Goal: Task Accomplishment & Management: Use online tool/utility

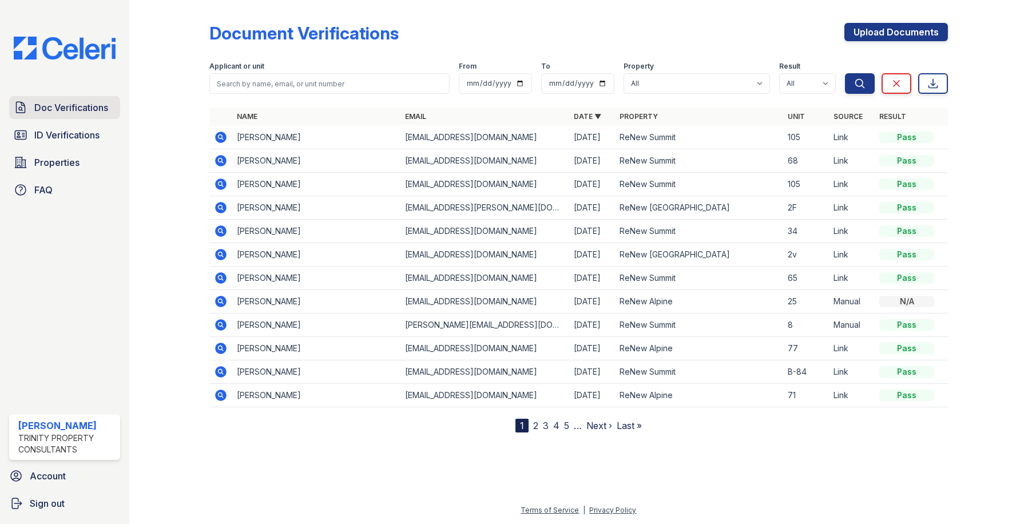
click at [69, 105] on span "Doc Verifications" at bounding box center [71, 108] width 74 height 14
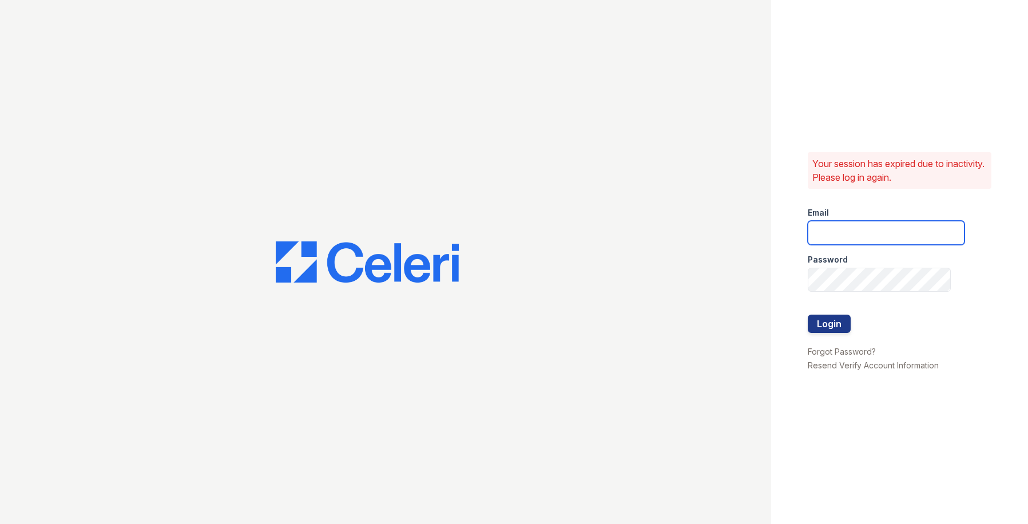
click at [851, 240] on input "email" at bounding box center [886, 233] width 157 height 24
type input "[EMAIL_ADDRESS][DOMAIN_NAME]"
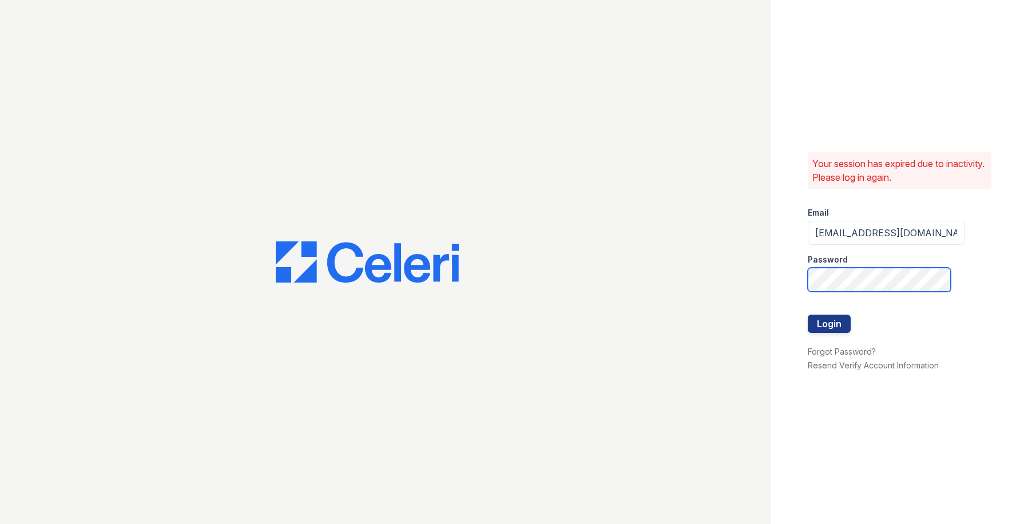
click at [808, 315] on button "Login" at bounding box center [829, 324] width 43 height 18
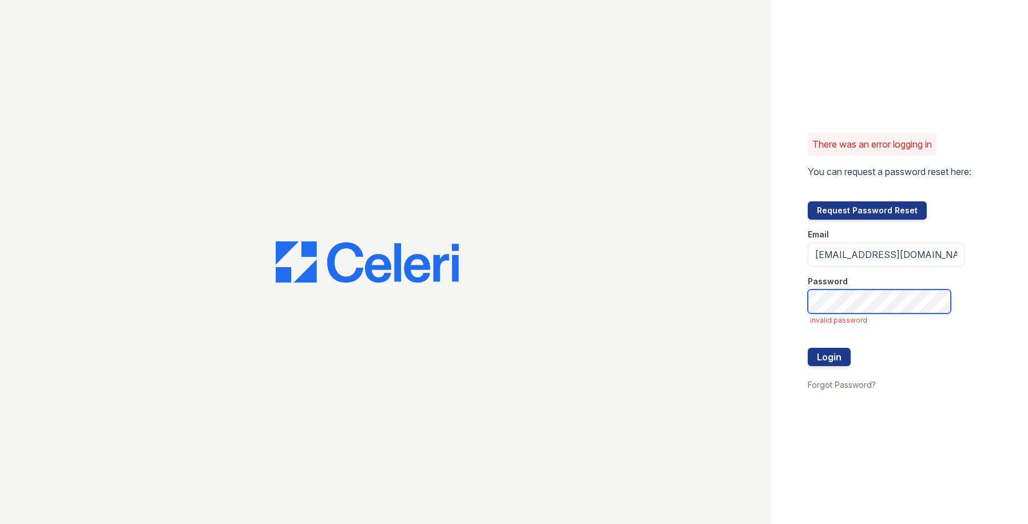
click at [808, 348] on button "Login" at bounding box center [829, 357] width 43 height 18
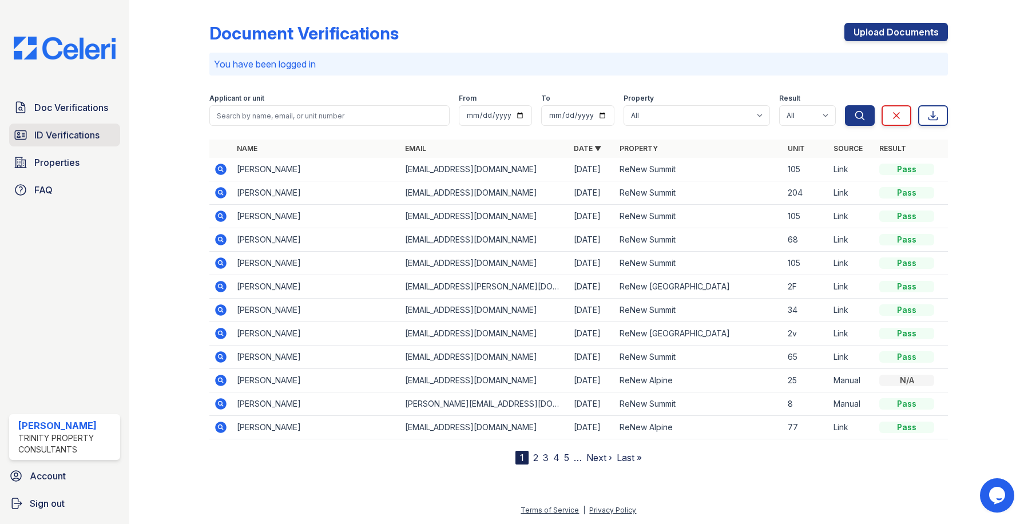
click at [78, 137] on span "ID Verifications" at bounding box center [66, 135] width 65 height 14
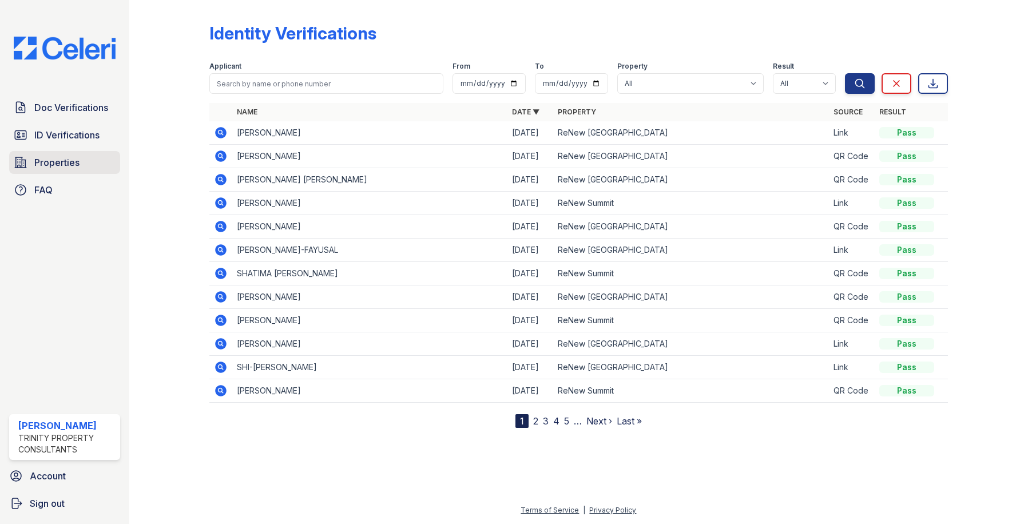
click at [73, 160] on span "Properties" at bounding box center [56, 163] width 45 height 14
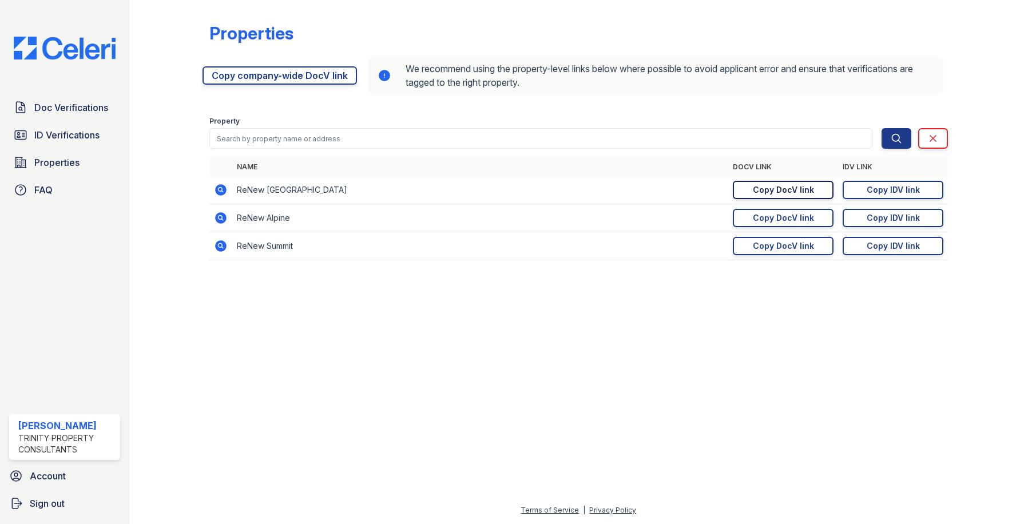
click at [779, 186] on div "Copy DocV link" at bounding box center [783, 189] width 61 height 11
